Goal: Information Seeking & Learning: Learn about a topic

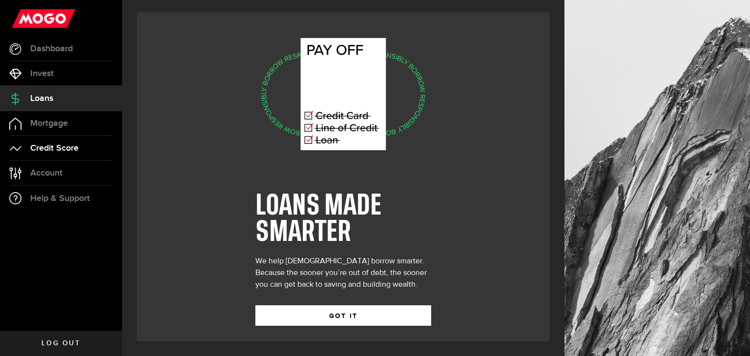
click at [73, 144] on span "Credit Score" at bounding box center [54, 148] width 48 height 9
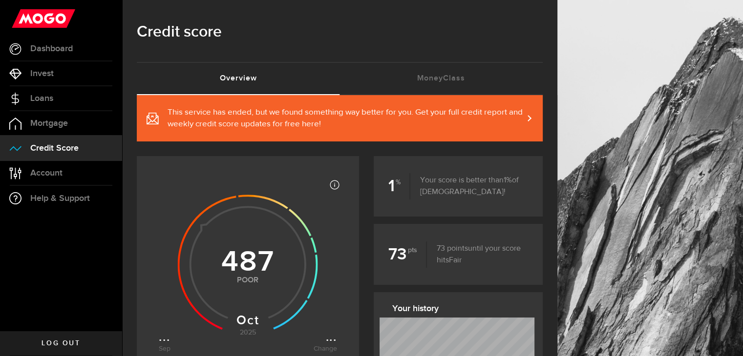
click at [385, 126] on span "This service has ended, but we found something way better for you. Get your ful…" at bounding box center [345, 118] width 356 height 23
click at [49, 97] on span "Loans" at bounding box center [41, 98] width 23 height 9
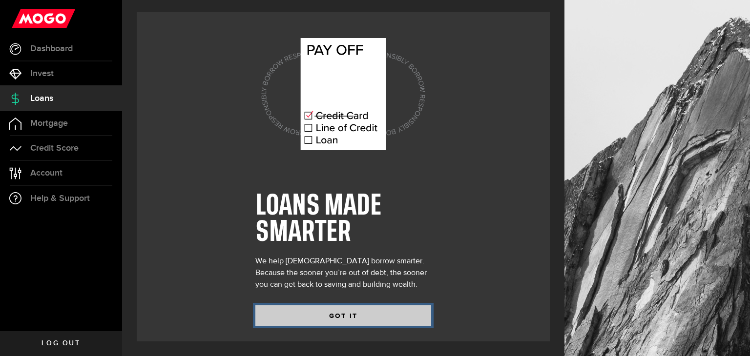
click at [315, 320] on button "GOT IT" at bounding box center [343, 316] width 176 height 21
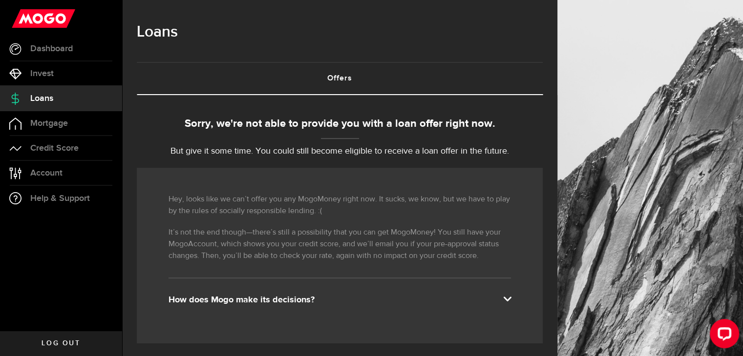
click at [266, 304] on div "How does Mogo make its decisions?" at bounding box center [339, 300] width 342 height 12
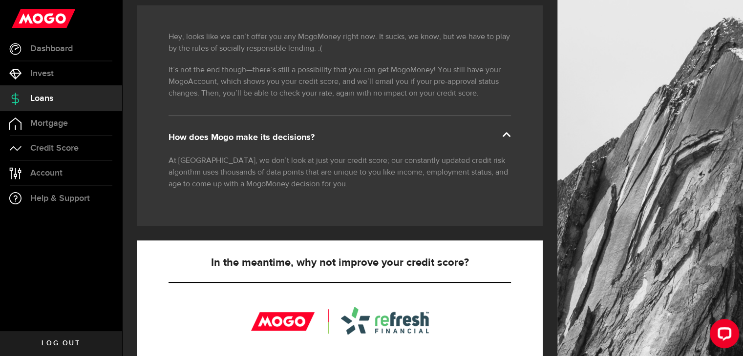
scroll to position [149, 0]
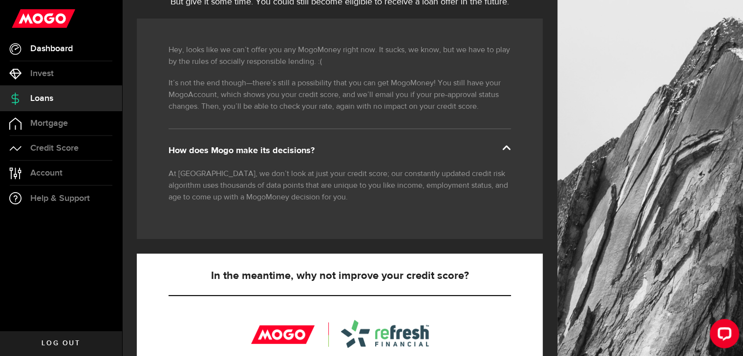
click at [72, 51] on span "Dashboard" at bounding box center [51, 48] width 42 height 9
